Goal: Information Seeking & Learning: Learn about a topic

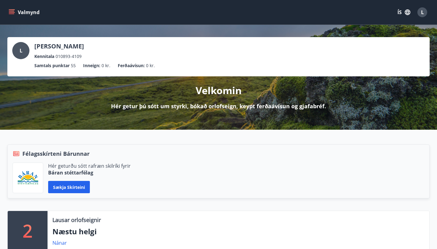
click at [13, 11] on icon "menu" at bounding box center [12, 12] width 6 height 6
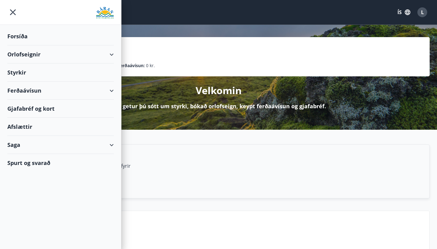
click at [73, 82] on div "Ferðaávísun" at bounding box center [60, 91] width 106 height 18
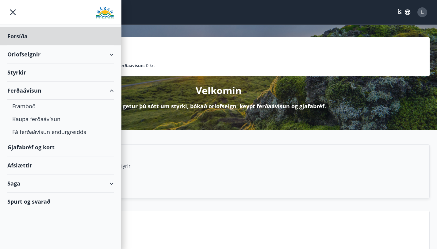
click at [17, 71] on div "Styrkir" at bounding box center [60, 72] width 106 height 18
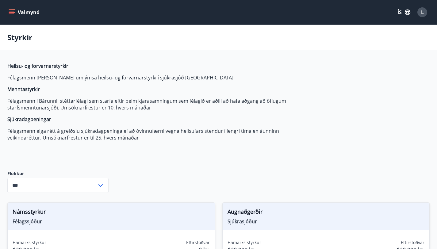
type input "***"
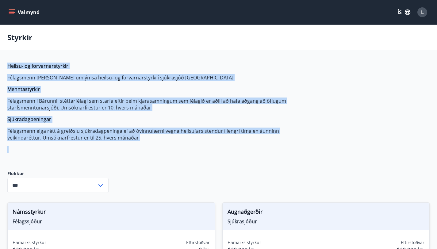
drag, startPoint x: 4, startPoint y: 72, endPoint x: 223, endPoint y: 162, distance: 236.8
copy span "Heilsu- og forvarnarstyrkir Félagsmenn [PERSON_NAME] um ýmsa heilsu- og forvarn…"
click at [88, 81] on p "Félagsmenn [PERSON_NAME] um ýmsa heilsu- og forvarnarstyrki í sjúkrasjóð [GEOGR…" at bounding box center [152, 77] width 290 height 7
drag, startPoint x: 8, startPoint y: 73, endPoint x: 153, endPoint y: 148, distance: 163.8
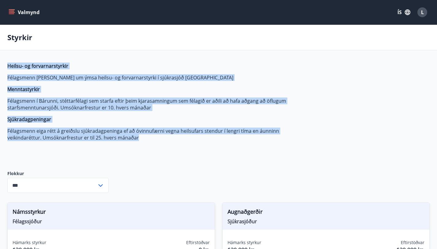
click at [153, 141] on span "Heilsu- og forvarnarstyrkir Félagsmenn [PERSON_NAME] um ýmsa heilsu- og forvarn…" at bounding box center [152, 102] width 290 height 79
copy span "Heilsu- og forvarnarstyrkir Félagsmenn [PERSON_NAME] um ýmsa heilsu- og forvarn…"
